Goal: Check status: Verify the current state of an ongoing process or item

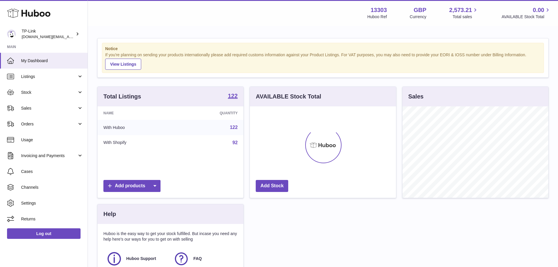
scroll to position [91, 146]
click at [68, 77] on span "Listings" at bounding box center [49, 77] width 56 height 6
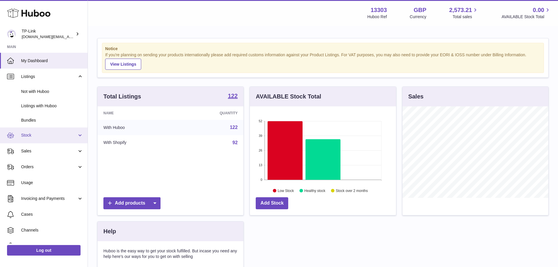
click at [54, 137] on span "Stock" at bounding box center [49, 135] width 56 height 6
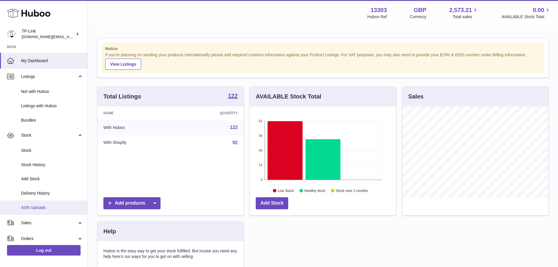
click at [47, 210] on link "ASN Uploads" at bounding box center [44, 207] width 88 height 14
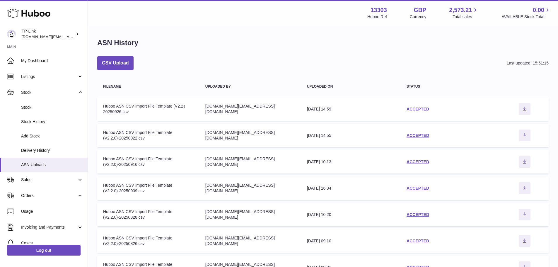
click at [420, 108] on link "ACCEPTED" at bounding box center [417, 109] width 23 height 5
